Goal: Task Accomplishment & Management: Complete application form

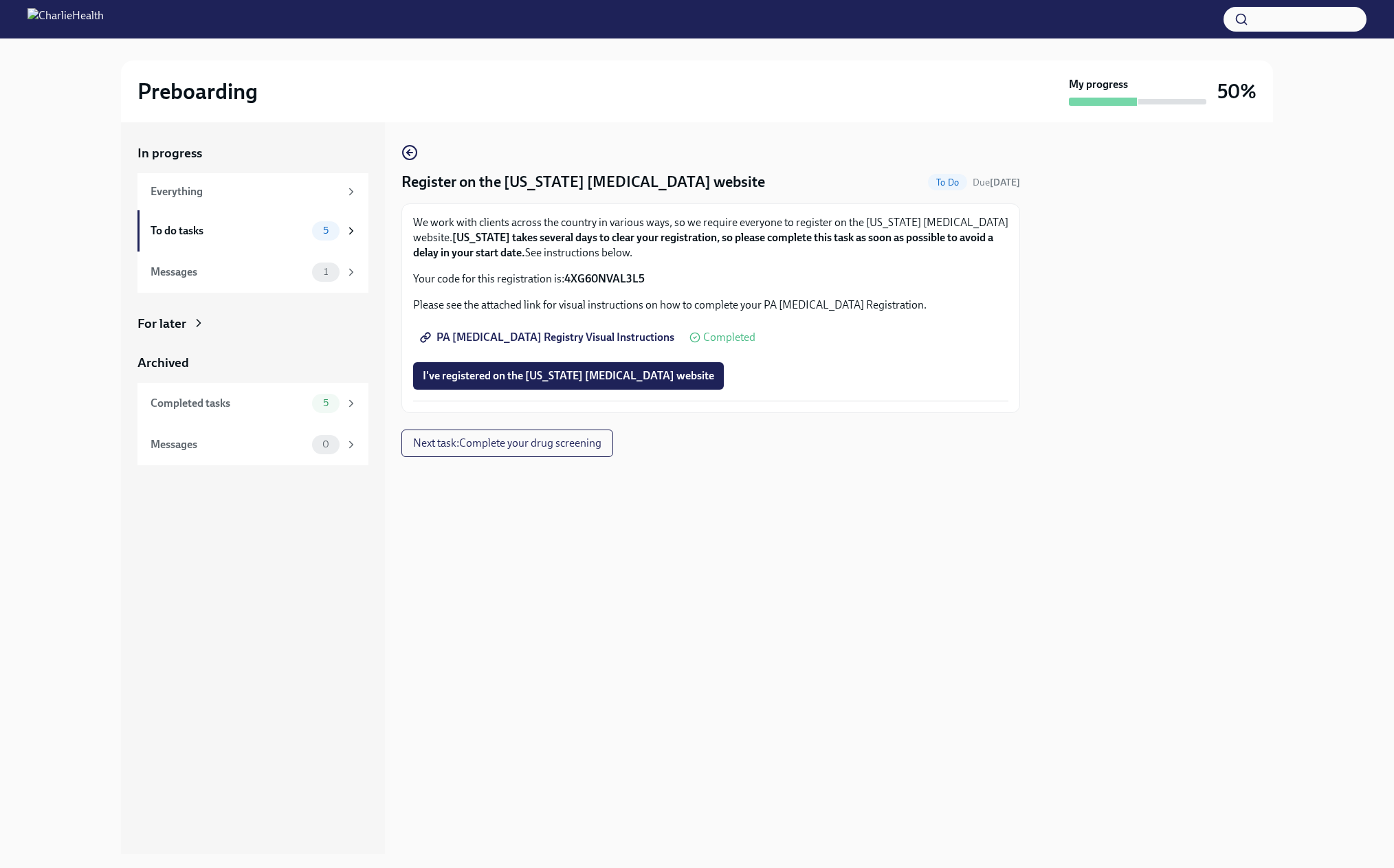
click at [645, 285] on strong "4XG60NVAL3L5" at bounding box center [604, 278] width 80 height 13
copy strong "4XG60NVAL3L5"
click at [509, 256] on p "We work with clients across the country in various ways, so we require everyone…" at bounding box center [711, 238] width 595 height 45
click at [512, 383] on span "I've registered on the [US_STATE] [MEDICAL_DATA] website" at bounding box center [568, 376] width 291 height 14
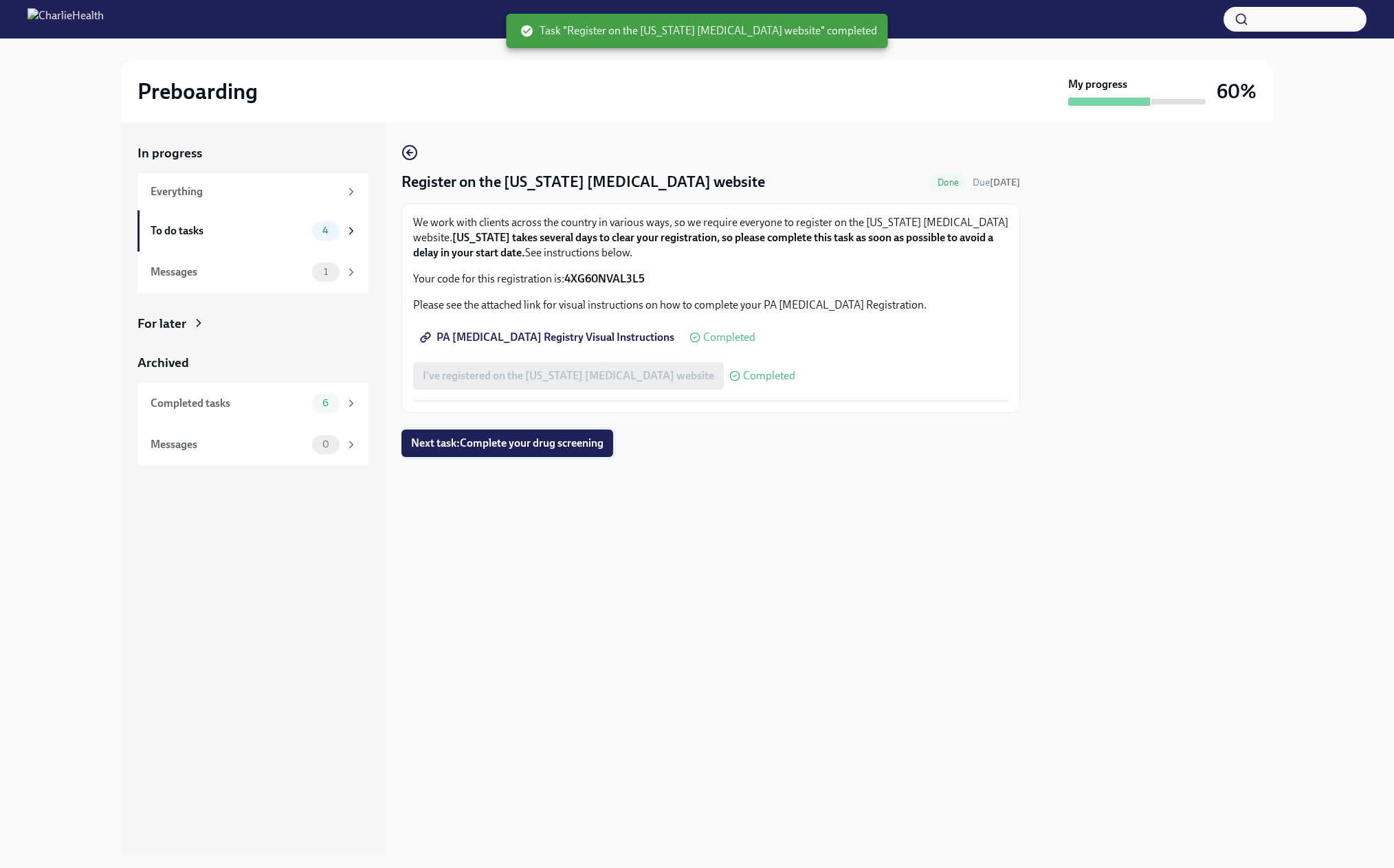
click at [518, 450] on span "Next task : Complete your drug screening" at bounding box center [507, 443] width 192 height 14
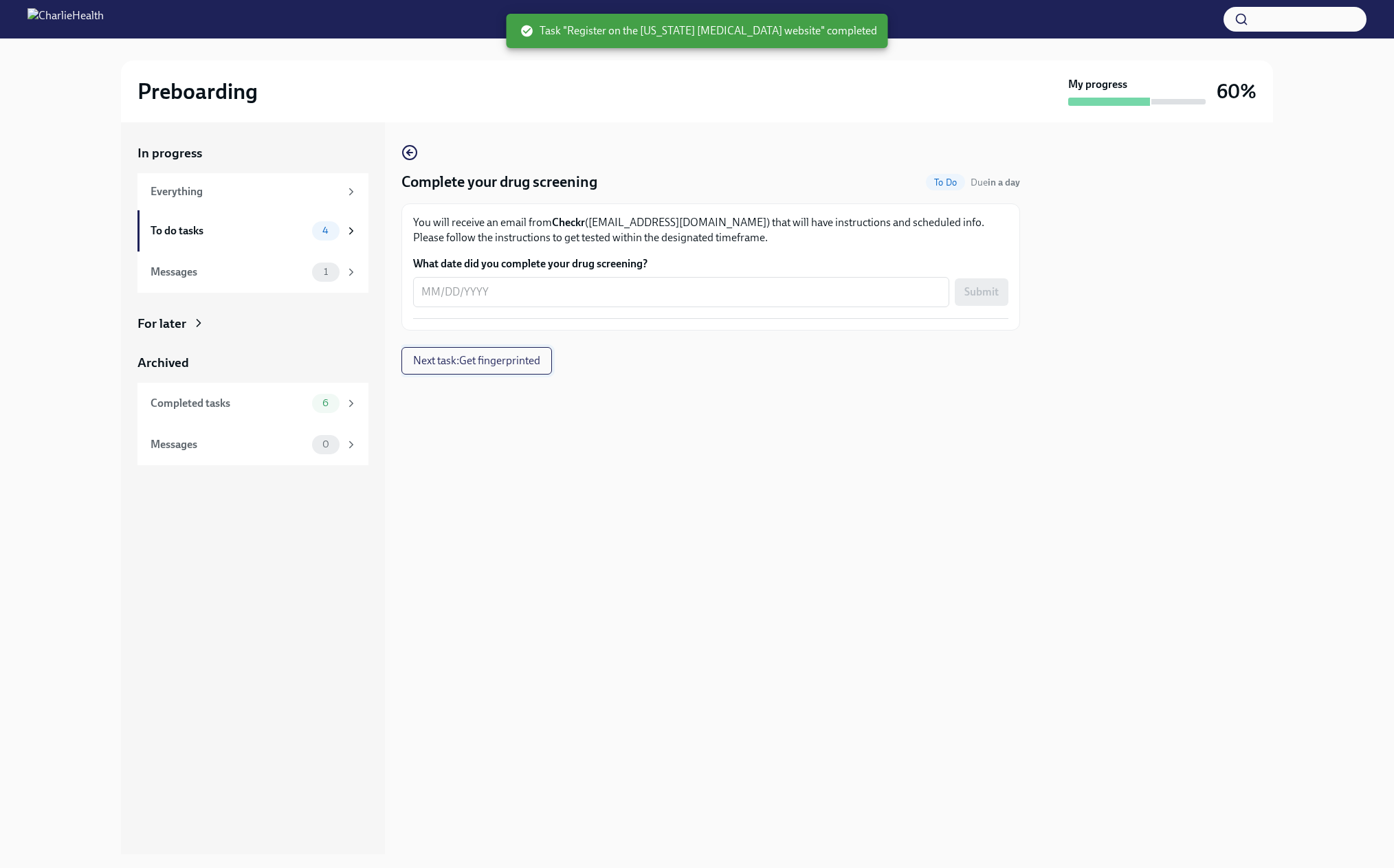
click at [465, 368] on span "Next task : Get fingerprinted" at bounding box center [476, 361] width 127 height 14
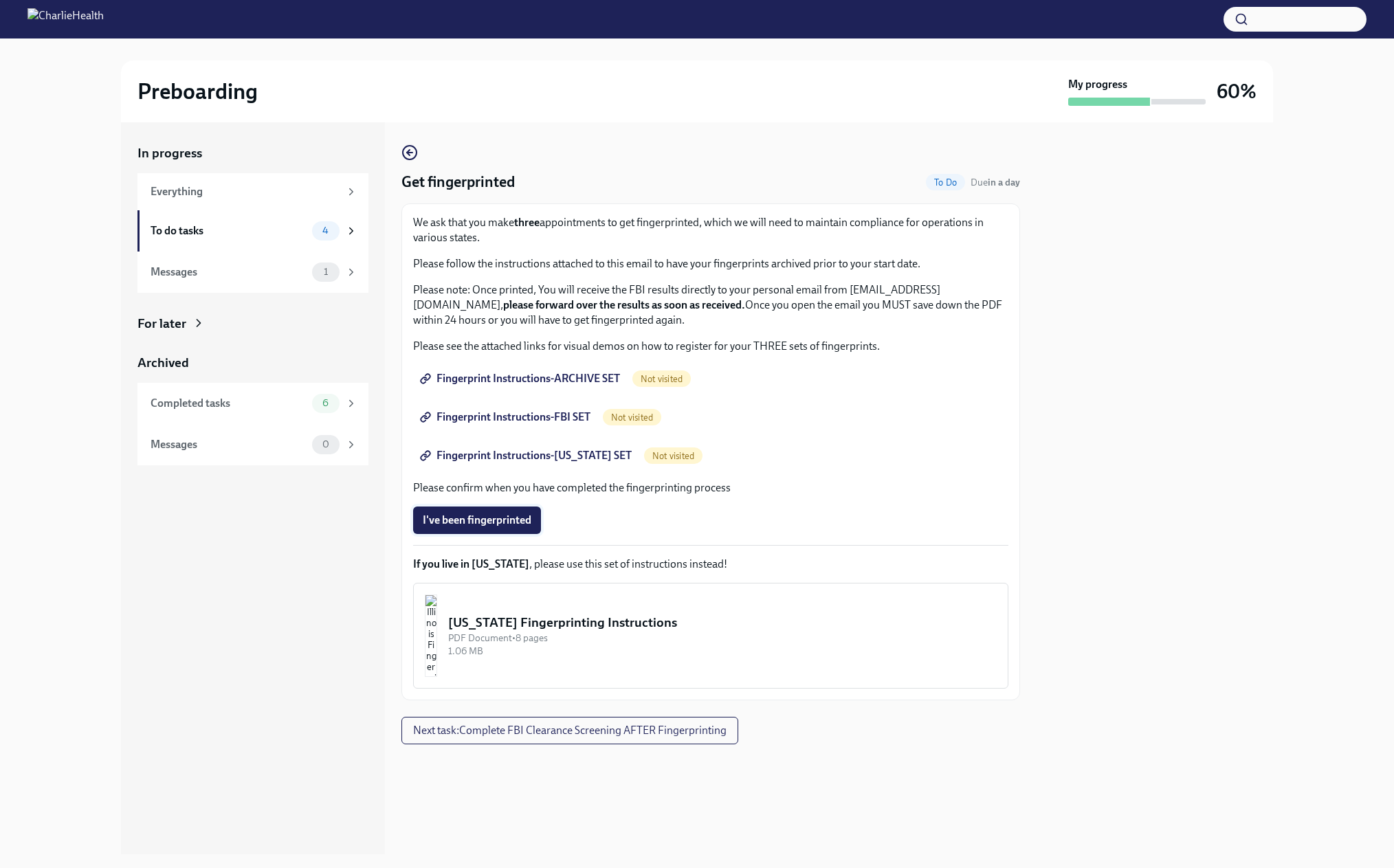
scroll to position [14, 0]
click at [500, 386] on span "Fingerprint Instructions-ARCHIVE SET" at bounding box center [521, 379] width 197 height 14
click at [545, 424] on span "Fingerprint Instructions-FBI SET" at bounding box center [507, 417] width 168 height 14
click at [630, 463] on span "Fingerprint Instructions-[US_STATE] SET" at bounding box center [527, 456] width 209 height 14
click at [615, 737] on span "Next task : Complete FBI Clearance Screening AFTER Fingerprinting" at bounding box center [570, 731] width 313 height 14
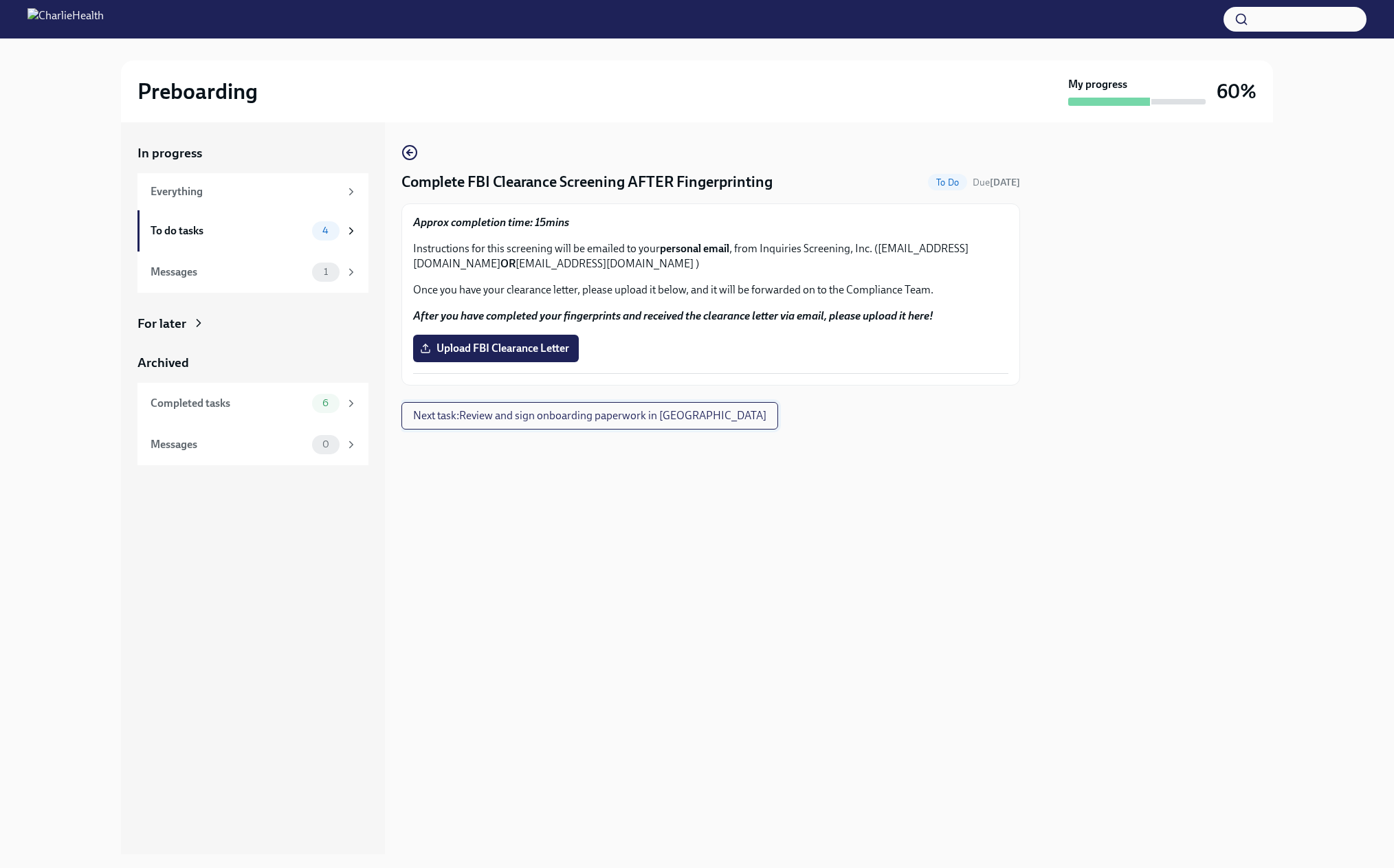
click at [573, 423] on span "Next task : Review and sign onboarding paperwork in [GEOGRAPHIC_DATA]" at bounding box center [590, 416] width 353 height 14
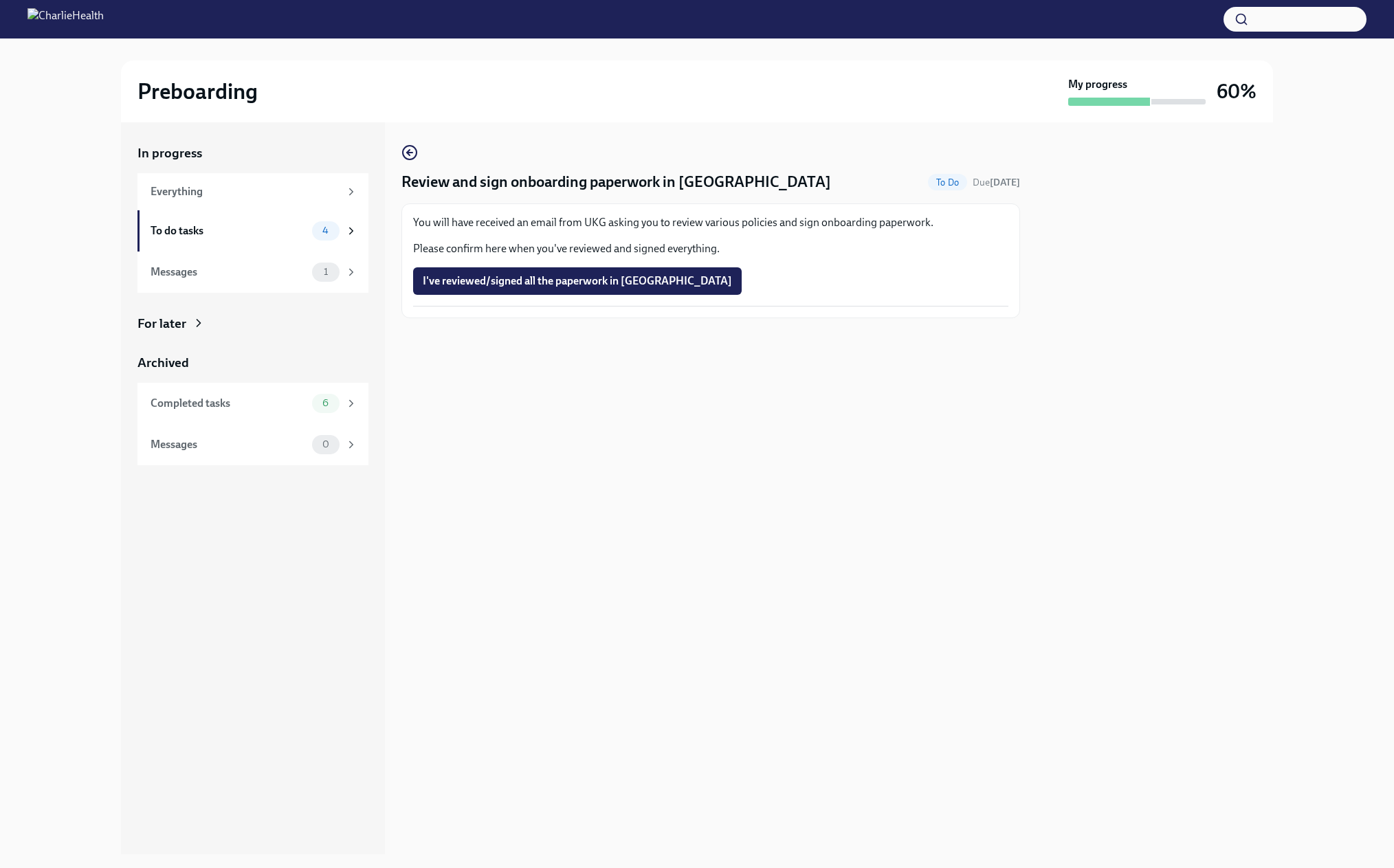
click at [615, 288] on span "I've reviewed/signed all the paperwork in [GEOGRAPHIC_DATA]" at bounding box center [577, 281] width 309 height 14
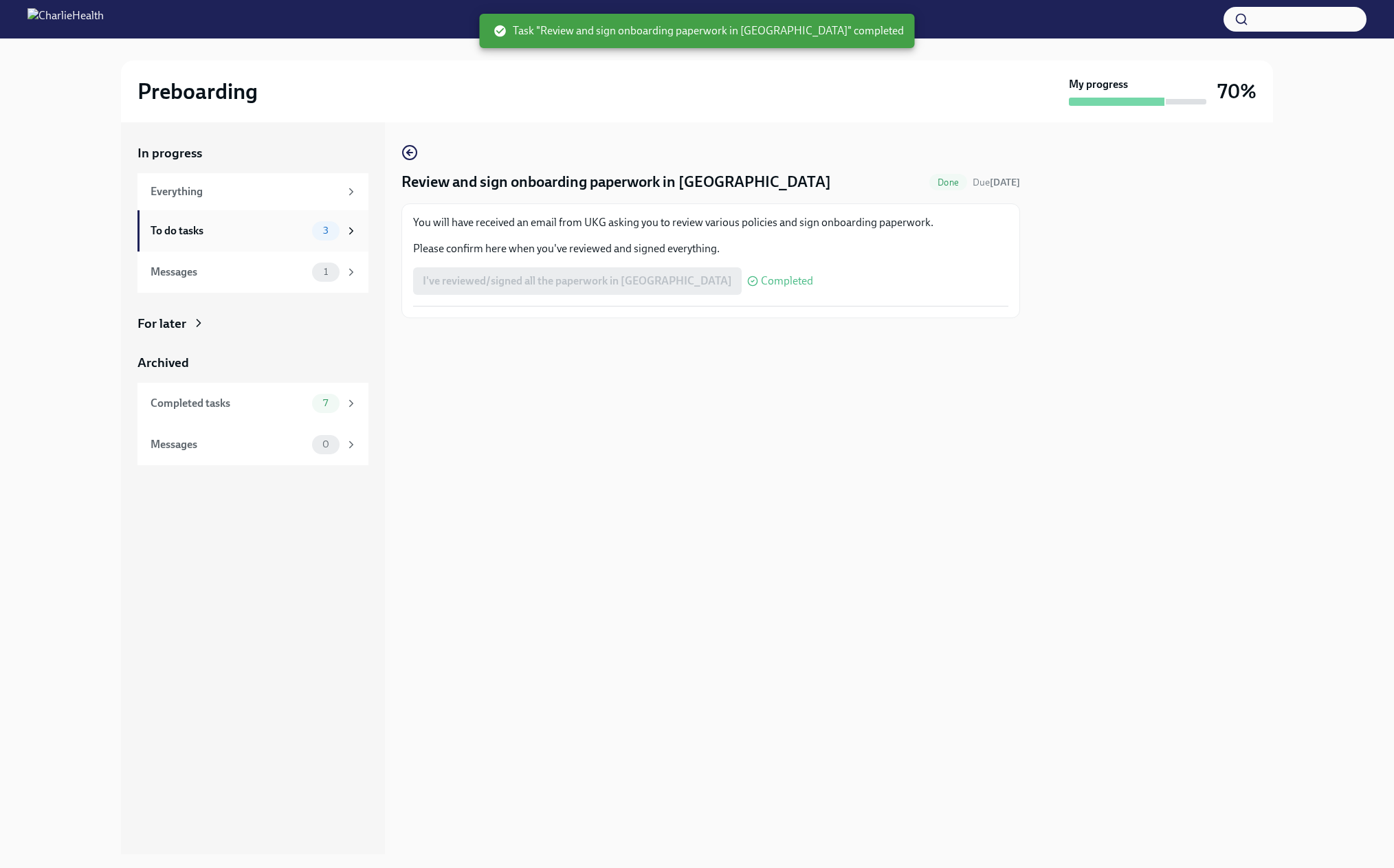
click at [234, 238] on div "To do tasks" at bounding box center [228, 231] width 156 height 15
